Goal: Register for event/course

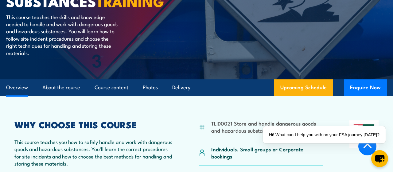
scroll to position [178, 0]
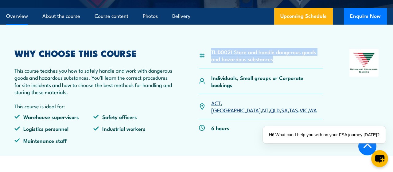
drag, startPoint x: 276, startPoint y: 70, endPoint x: 212, endPoint y: 66, distance: 63.4
click at [212, 63] on li "TLID0021 Store and handle dangerous goods and hazardous substances" at bounding box center [267, 55] width 112 height 14
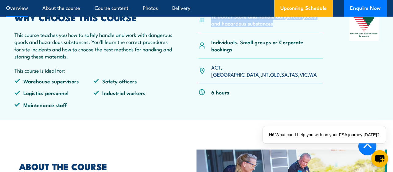
click at [270, 78] on link "QLD" at bounding box center [275, 73] width 10 height 7
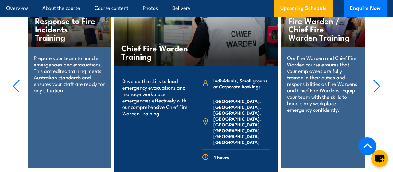
scroll to position [1174, 0]
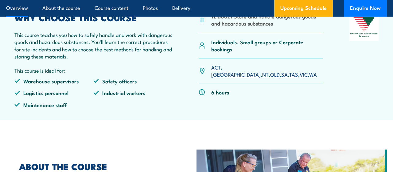
scroll to position [214, 0]
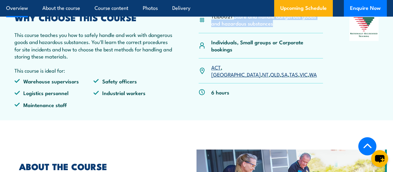
drag, startPoint x: 276, startPoint y: 35, endPoint x: 235, endPoint y: 30, distance: 41.5
click at [235, 27] on li "TLID0021 Store and handle dangerous goods and hazardous substances" at bounding box center [267, 20] width 112 height 14
